Goal: Check status: Check status

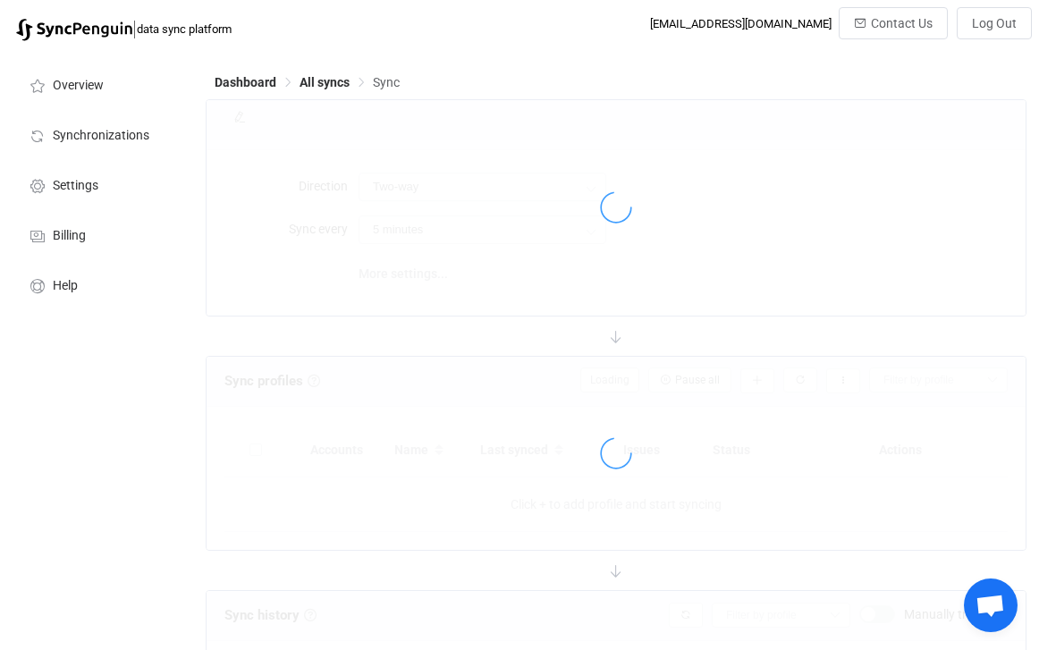
type input "15 minutes"
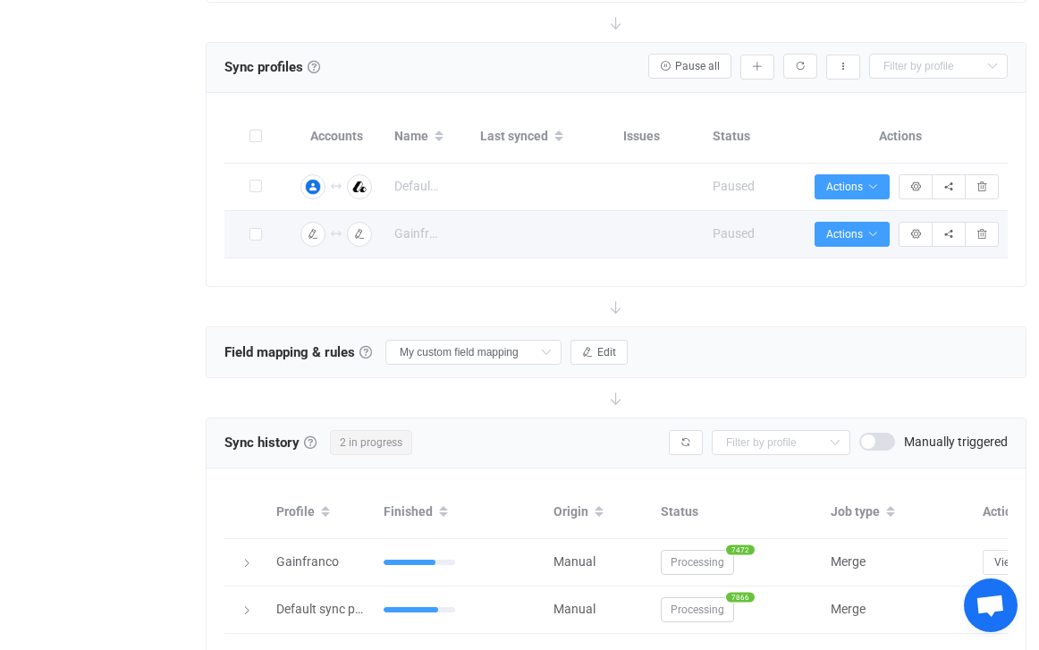
scroll to position [407, 0]
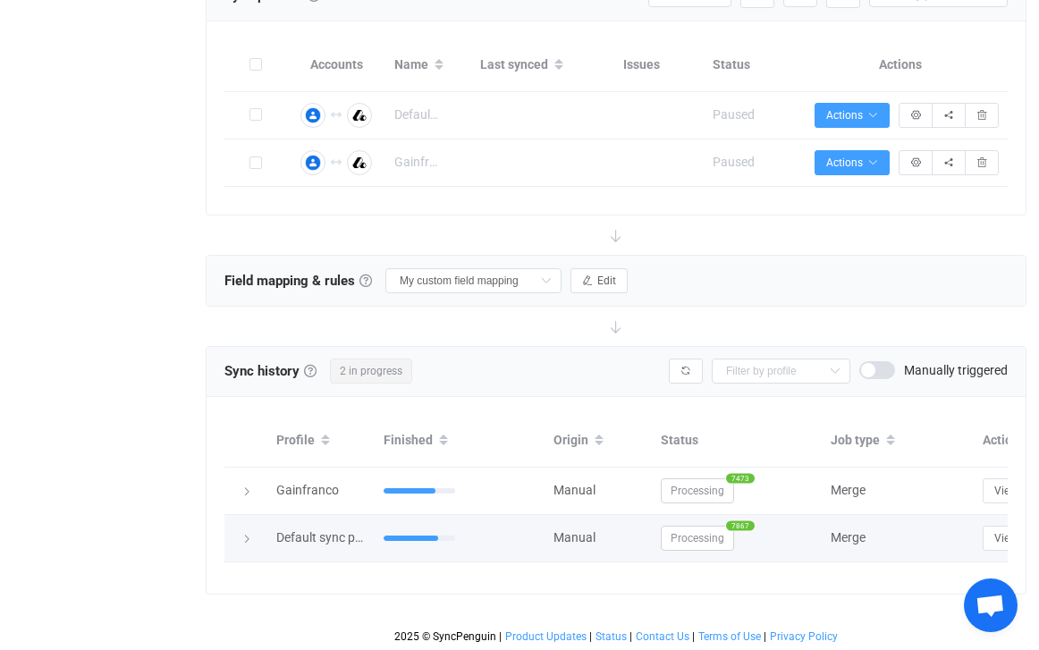
click at [249, 536] on icon at bounding box center [246, 539] width 11 height 11
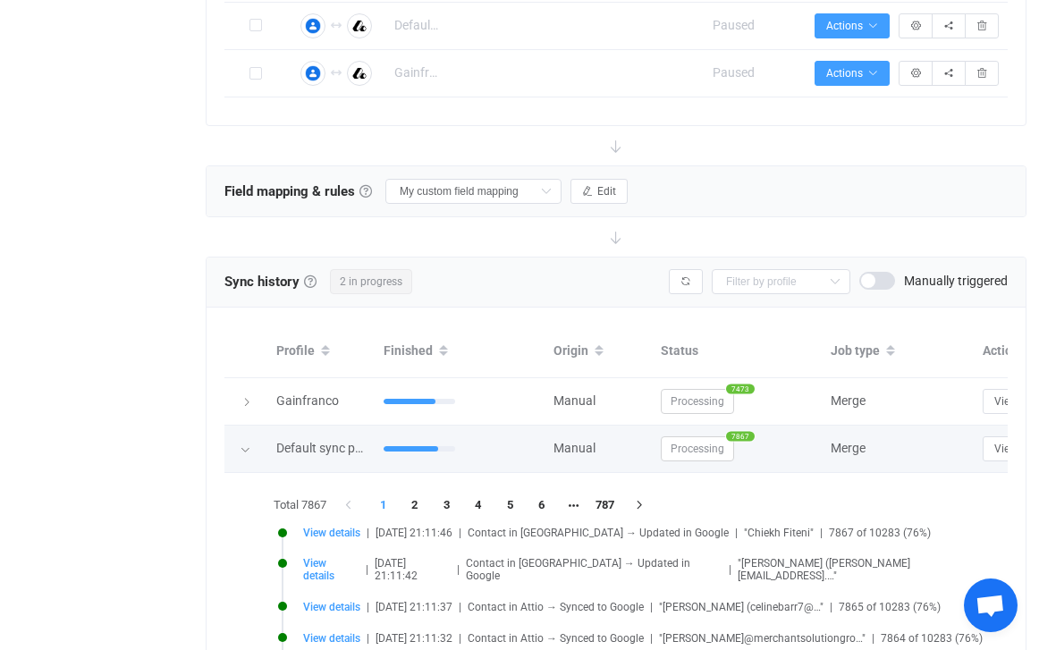
scroll to position [530, 0]
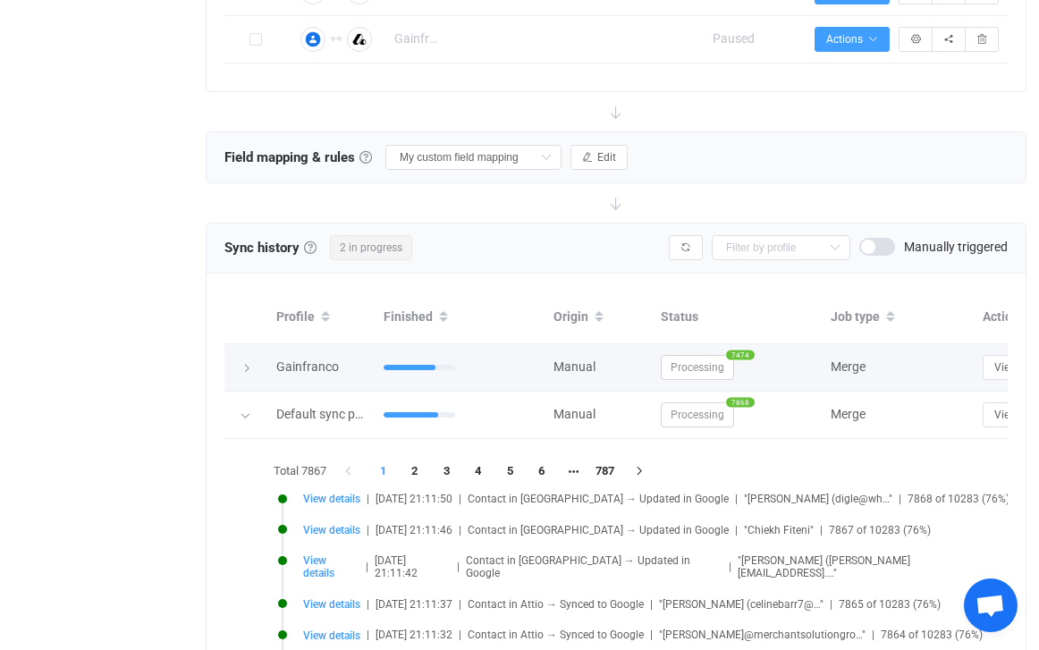
click at [247, 367] on icon at bounding box center [246, 368] width 11 height 11
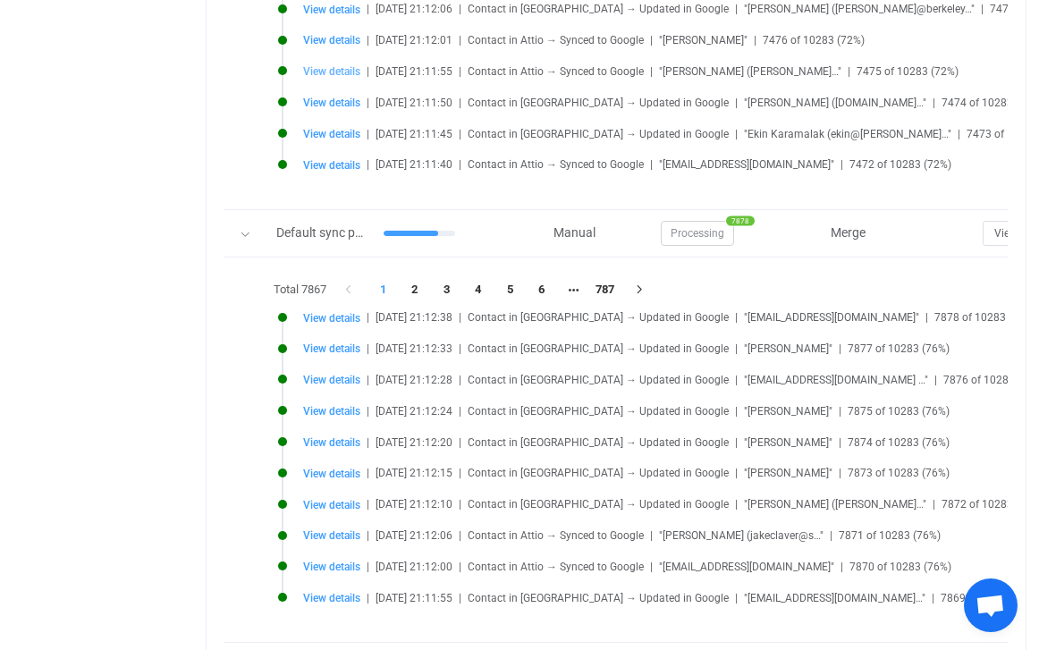
scroll to position [1117, 0]
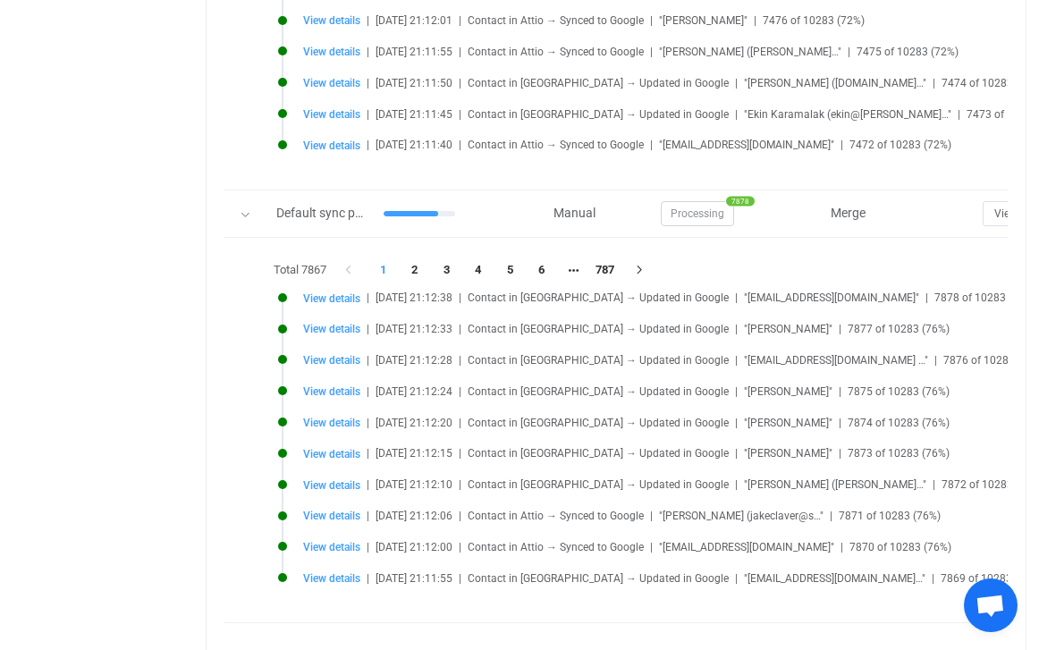
click at [341, 303] on li "View details | [DATE] 21:12:38 | Contact in [GEOGRAPHIC_DATA] → Updated in Goog…" at bounding box center [702, 308] width 849 height 31
click at [339, 296] on span "View details" at bounding box center [331, 298] width 57 height 13
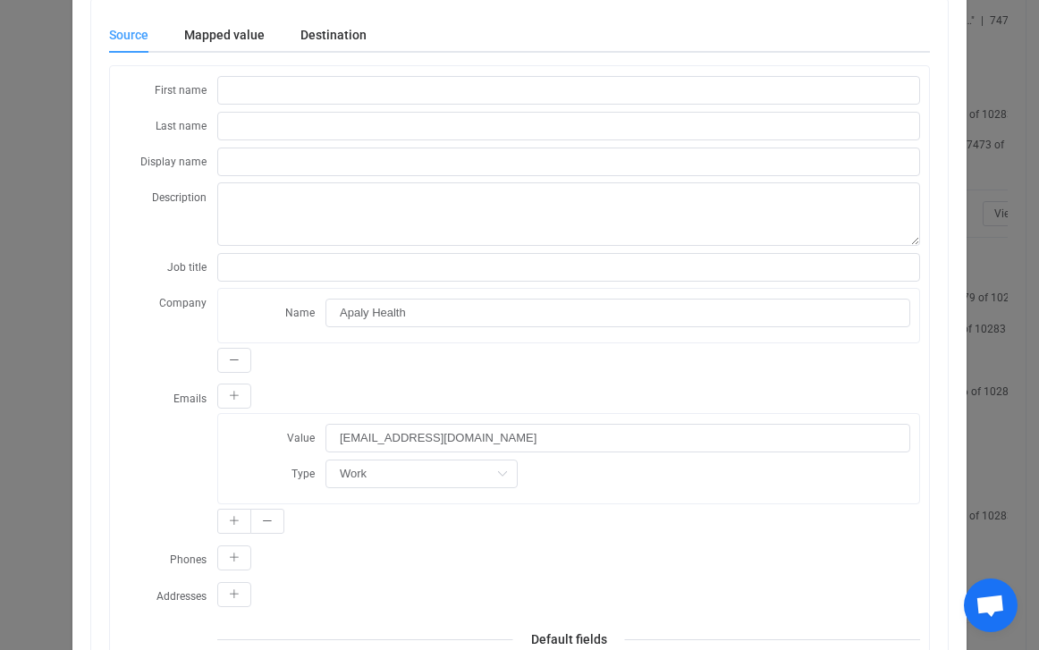
scroll to position [0, 0]
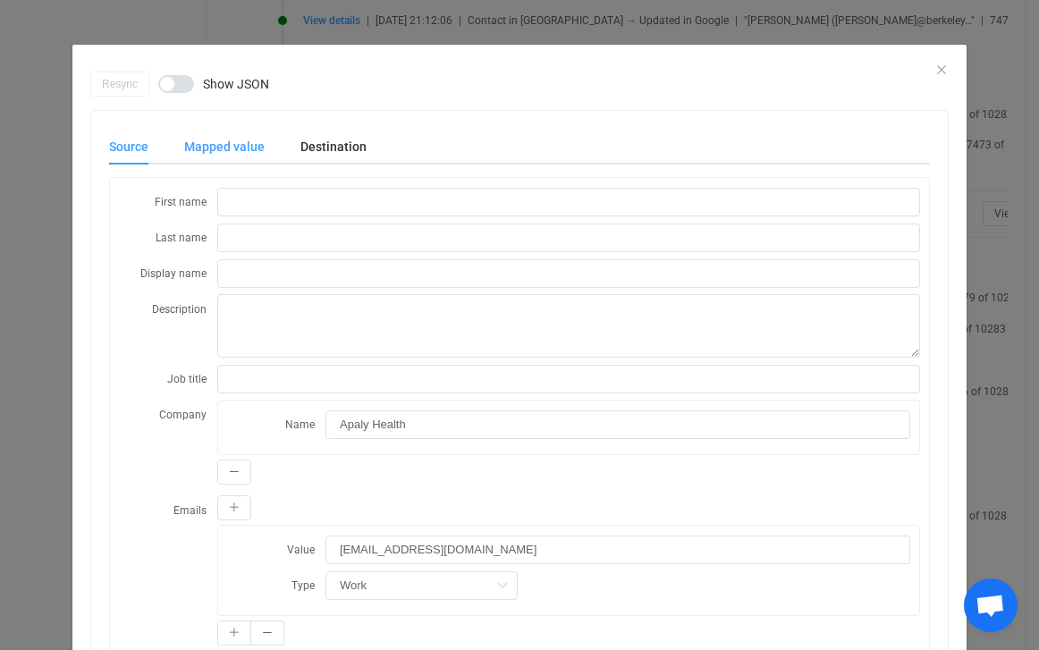
click at [240, 153] on div "Mapped value" at bounding box center [224, 147] width 116 height 36
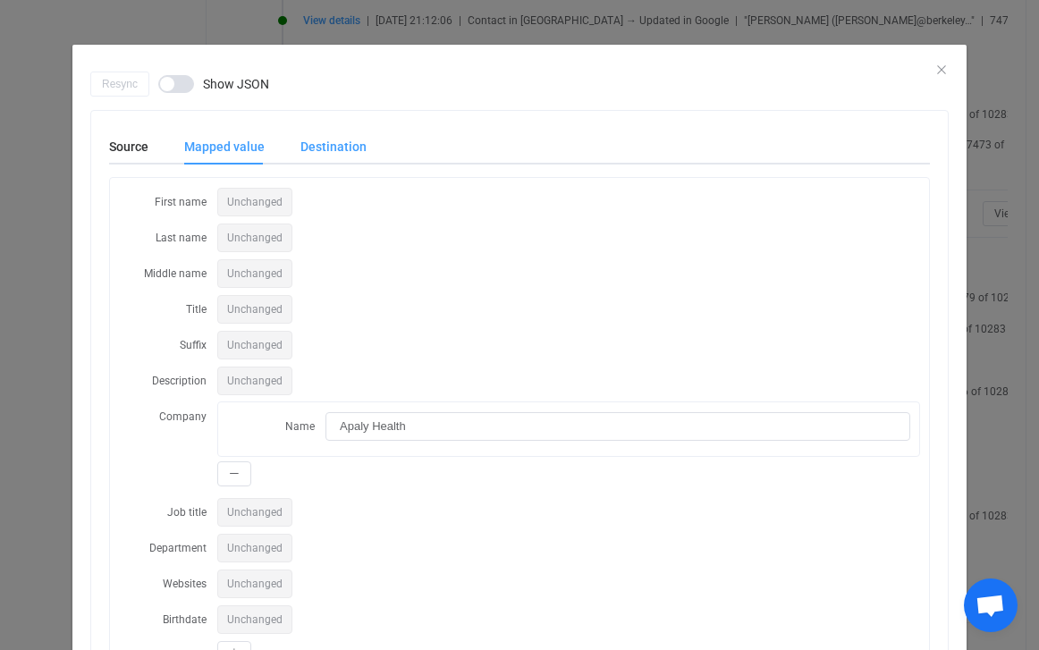
click at [326, 145] on div "Destination" at bounding box center [325, 147] width 84 height 36
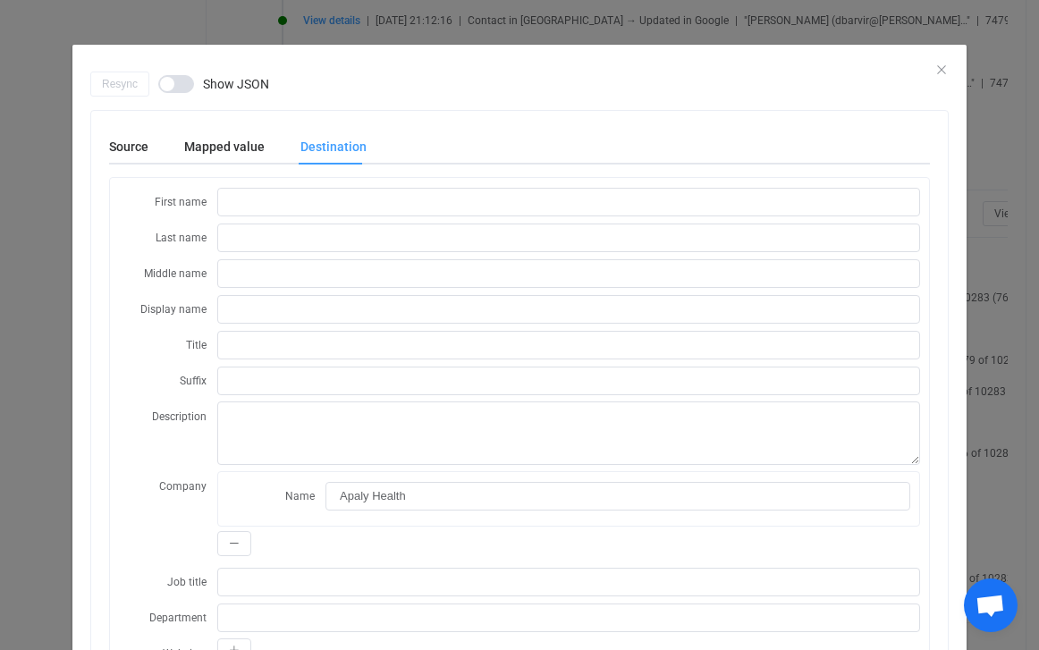
click at [942, 72] on div "Resync Show JSON" at bounding box center [519, 84] width 858 height 25
click at [938, 67] on icon "Close" at bounding box center [941, 70] width 14 height 14
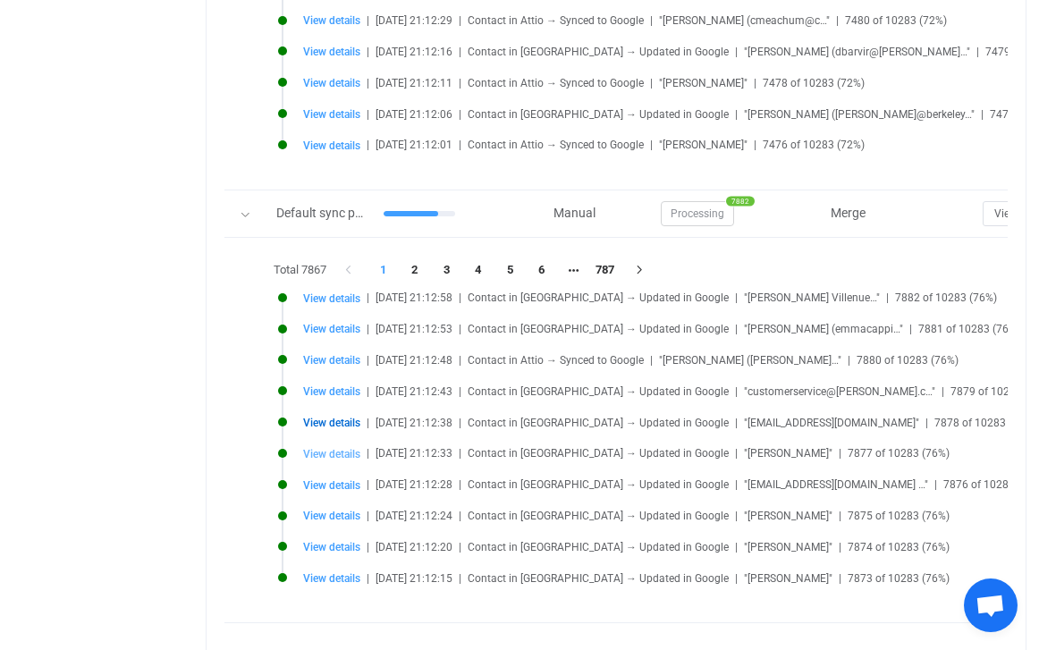
click at [330, 451] on span "View details" at bounding box center [331, 454] width 57 height 13
type input "[PERSON_NAME]"
type input "Gehami"
type input "[PERSON_NAME]"
type textarea "contactType: person gender: Other description: + contactType: person gender: Ot…"
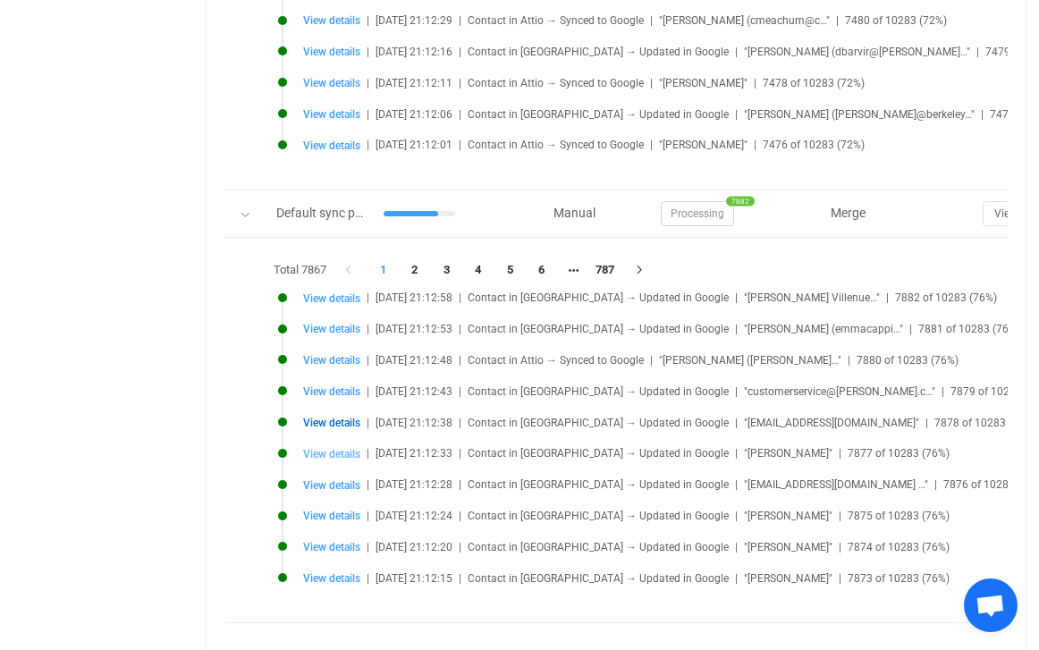
type input "c6c123c5-789a-4762-b78a-2eb4120f5519"
type input "0"
type input "[DATE] 20:22:45"
type input "c6c123c5-789a-4762-b78a-2eb4120f5519"
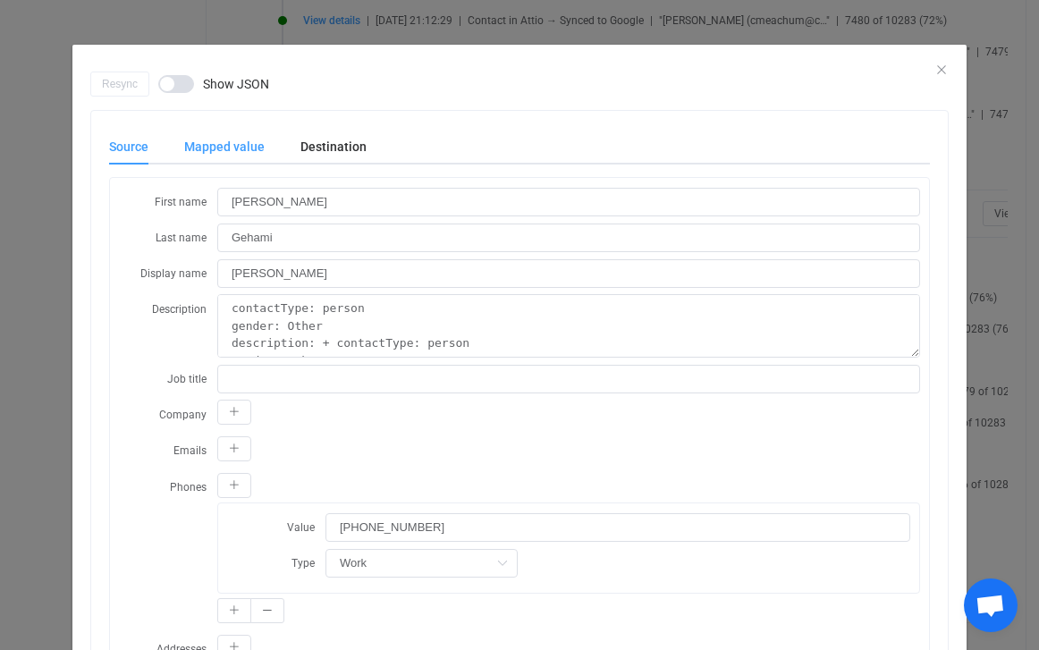
click at [215, 138] on div "Mapped value" at bounding box center [224, 147] width 116 height 36
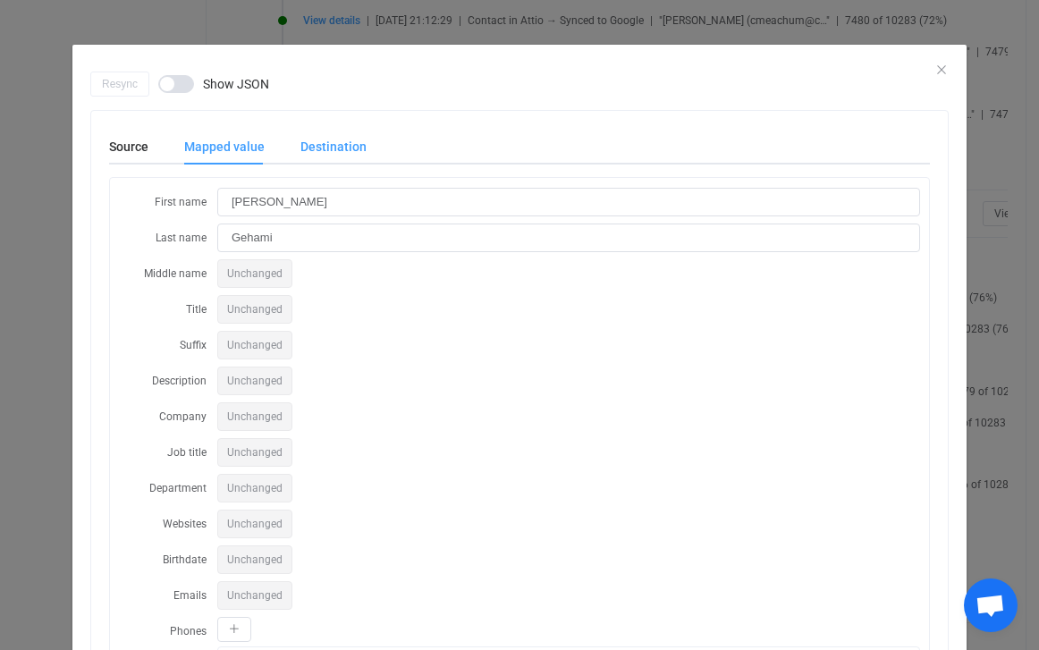
click at [332, 156] on div "Destination" at bounding box center [325, 147] width 84 height 36
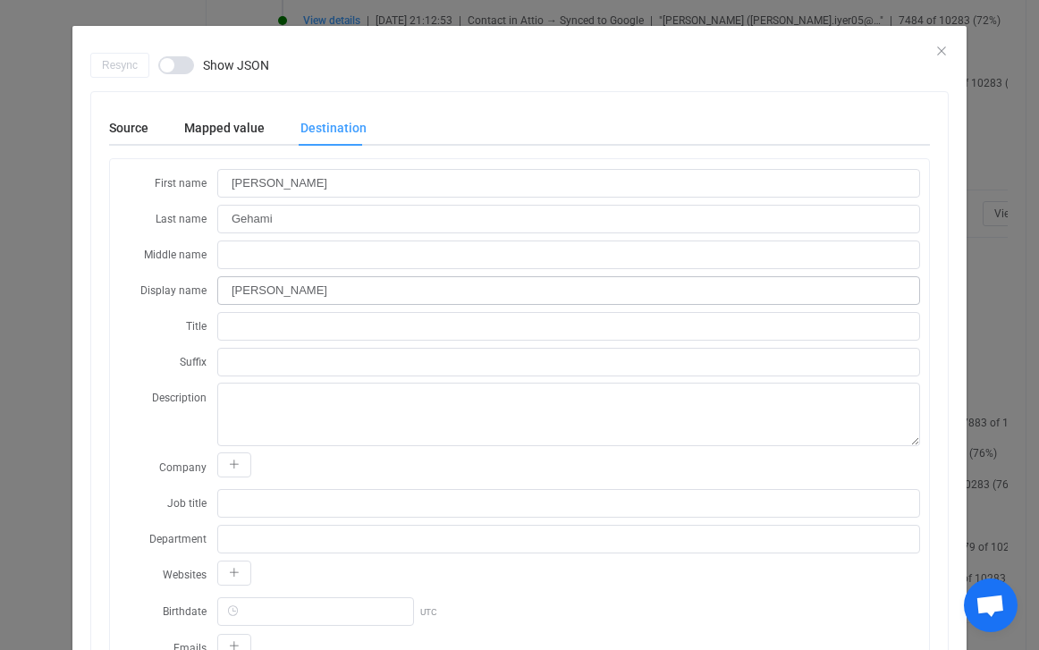
scroll to position [17, 0]
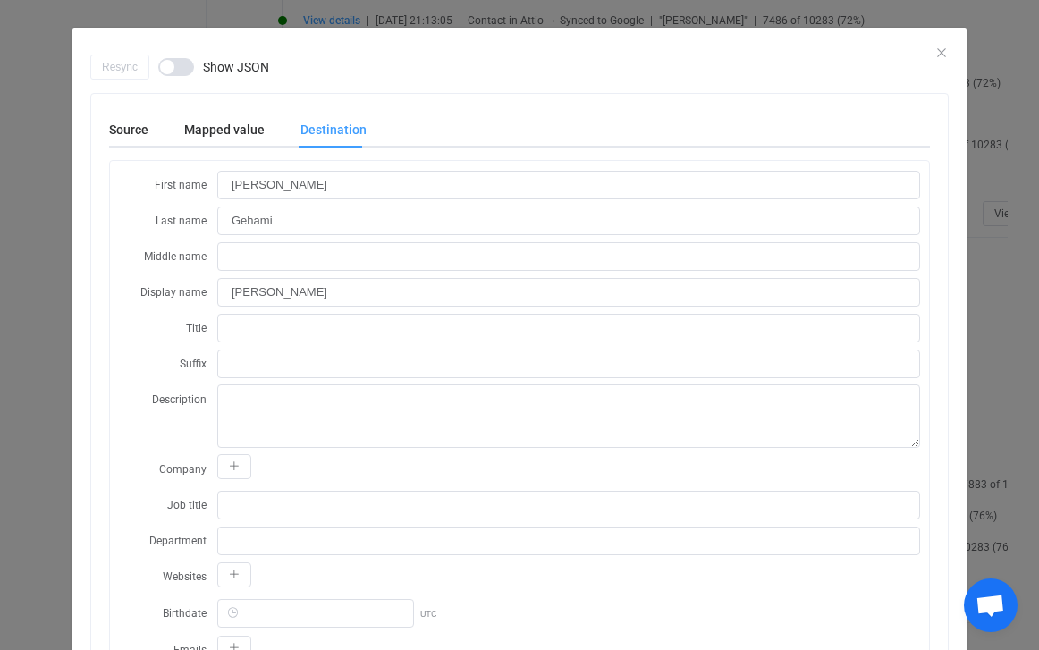
click at [937, 44] on div "dialog" at bounding box center [519, 41] width 894 height 27
click at [944, 51] on icon "Close" at bounding box center [941, 53] width 14 height 14
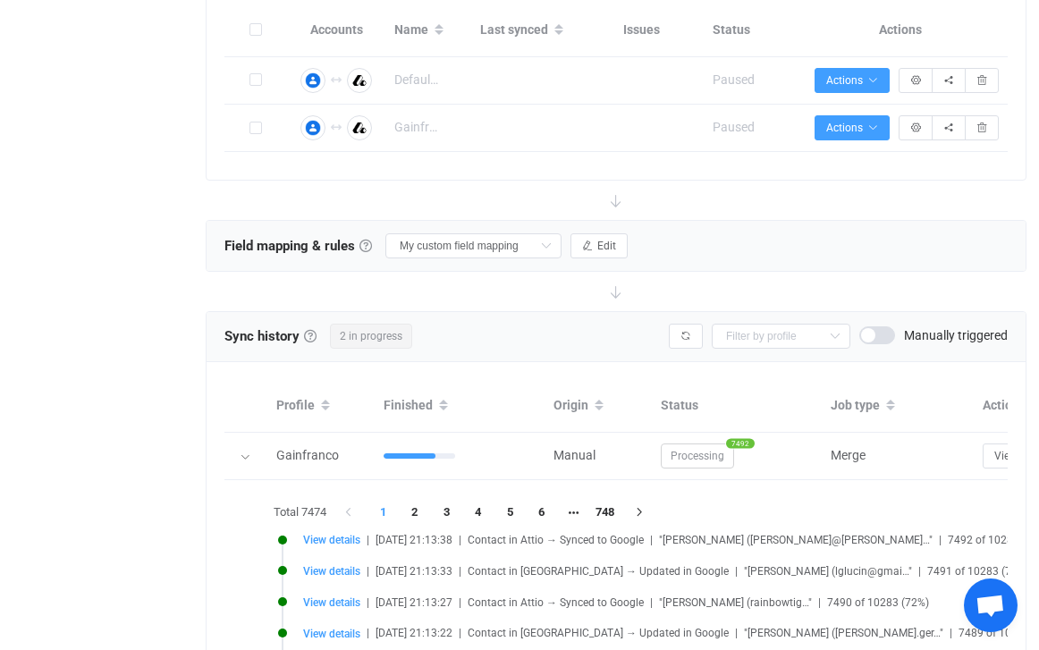
scroll to position [484, 0]
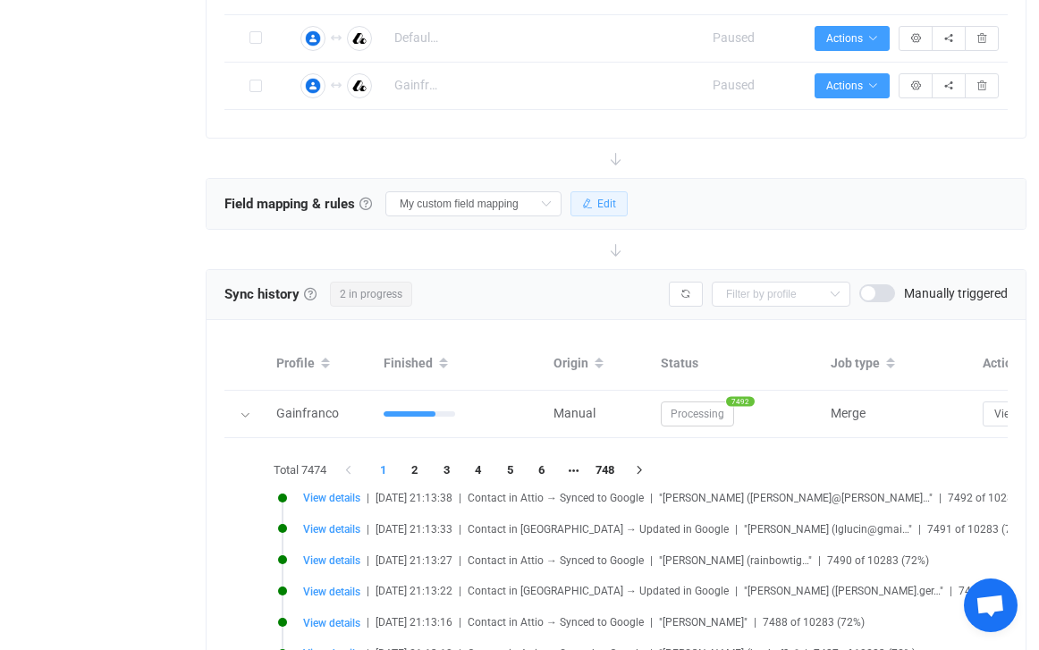
click at [597, 203] on span "Edit" at bounding box center [606, 204] width 19 height 13
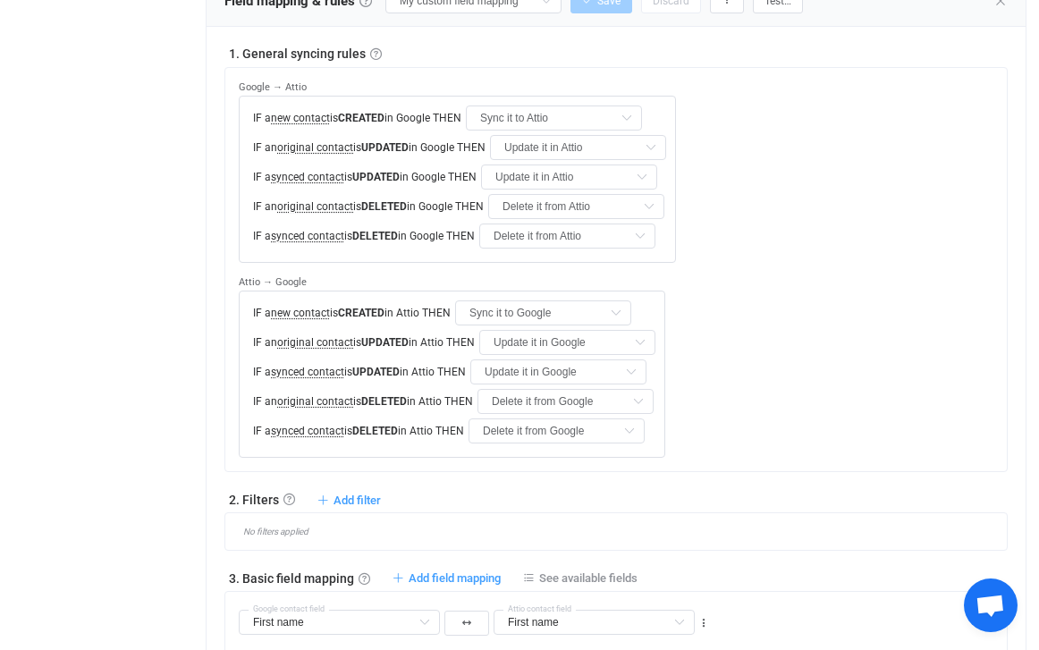
scroll to position [674, 0]
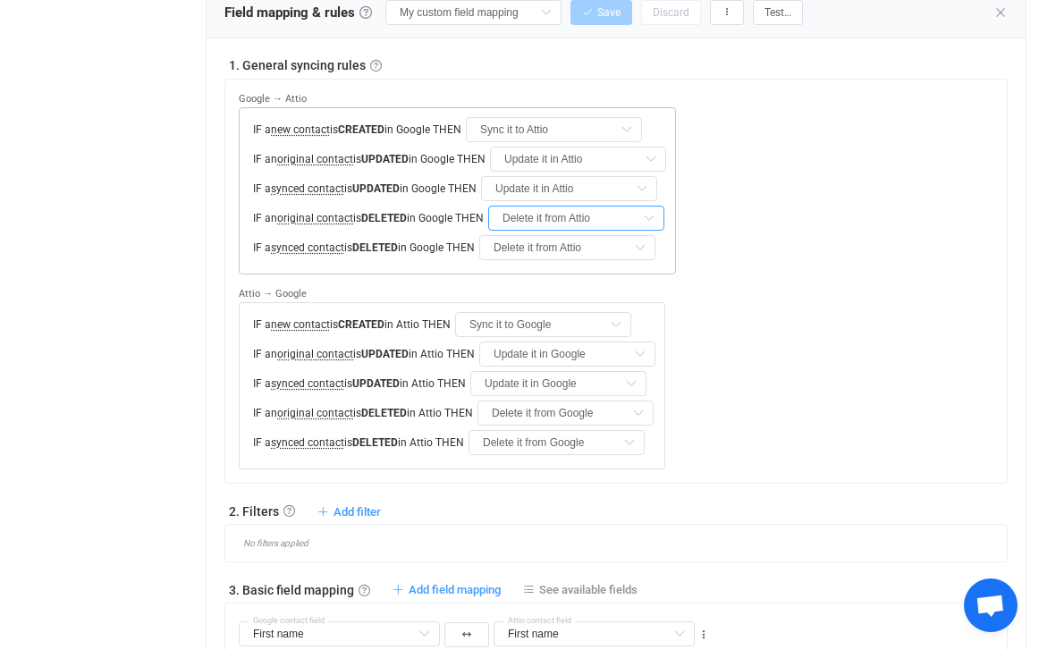
click at [567, 215] on input "Delete it from Attio" at bounding box center [576, 218] width 176 height 25
click at [572, 256] on span "Do nothing" at bounding box center [545, 260] width 61 height 14
type input "Do nothing"
click at [567, 248] on input "Delete it from Attio" at bounding box center [567, 247] width 176 height 25
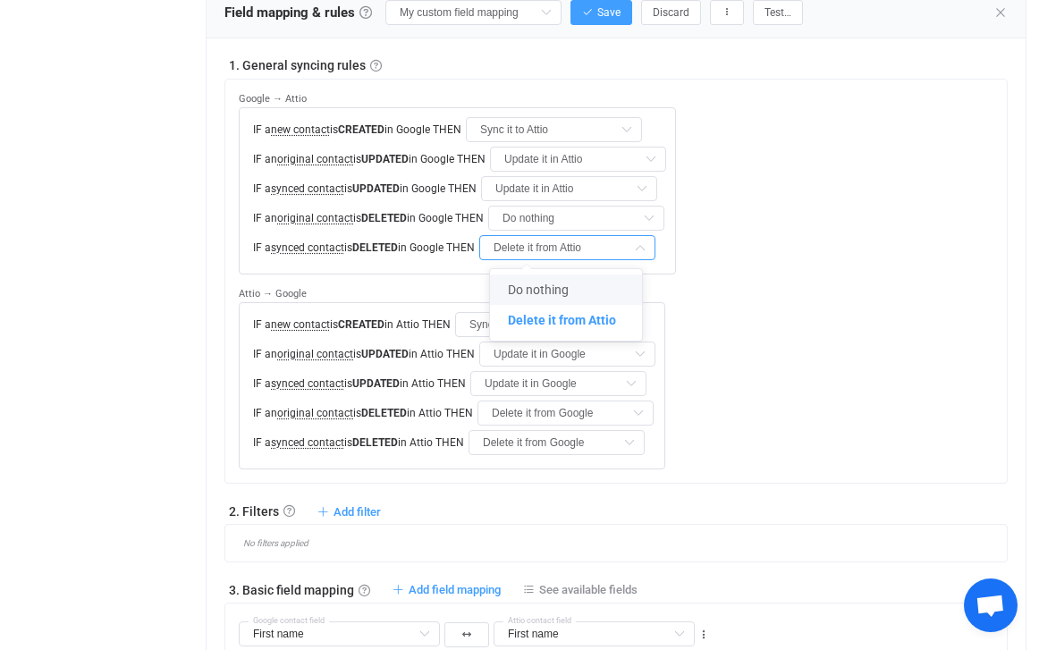
click at [565, 283] on span "Do nothing" at bounding box center [538, 290] width 61 height 14
type input "Do nothing"
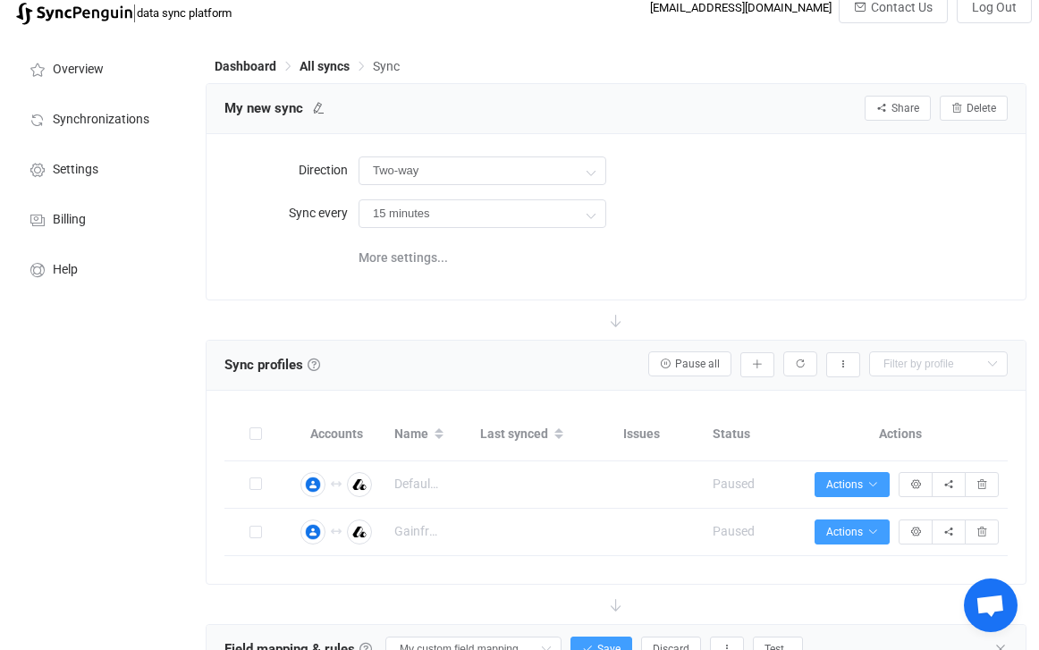
scroll to position [0, 0]
